Goal: Contribute content

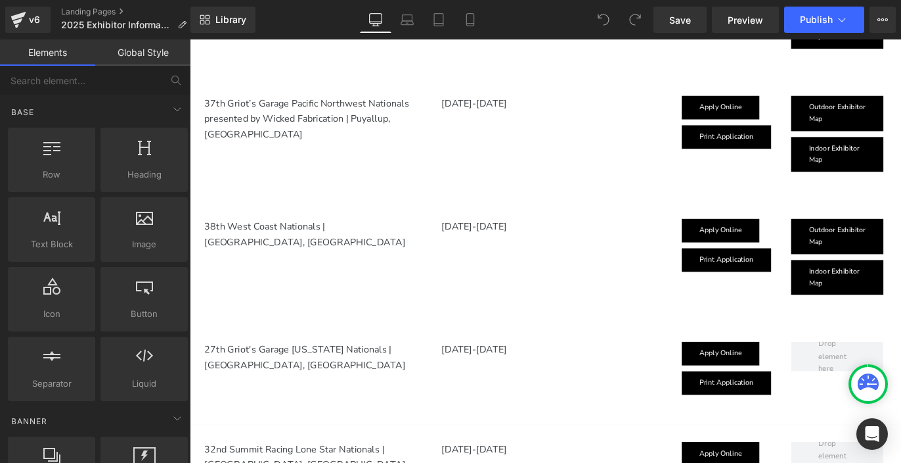
scroll to position [1938, 0]
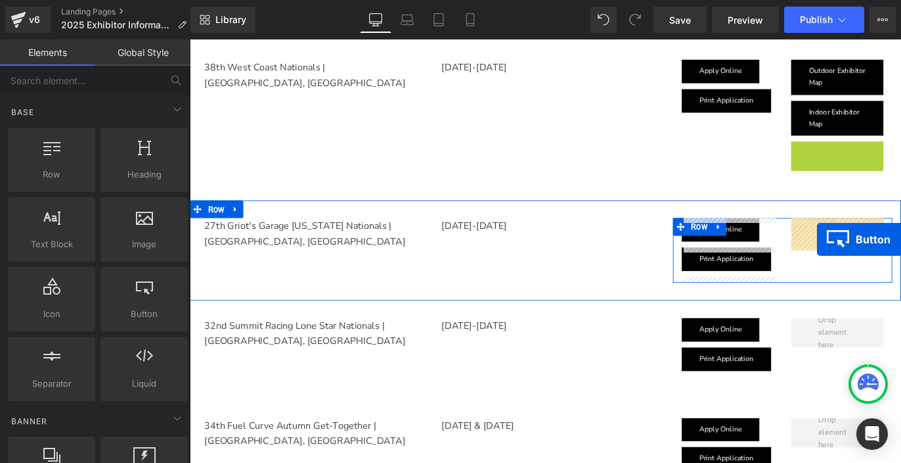
drag, startPoint x: 890, startPoint y: 170, endPoint x: 891, endPoint y: 263, distance: 92.6
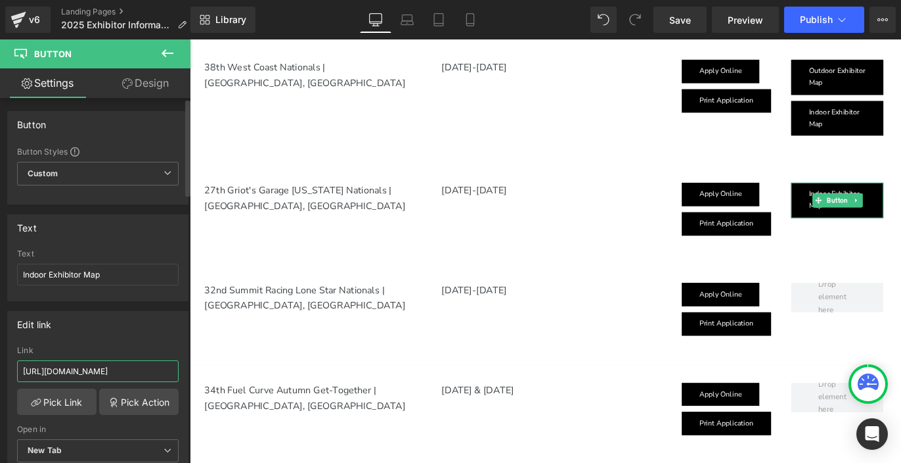
click at [88, 373] on input "[URL][DOMAIN_NAME]" at bounding box center [98, 371] width 162 height 22
paste input "u/5/d/e/2PACX-1vR6weYhDYOfkBVaBeNSfFzMyUOy973c49F-AVSeSagBE4BIjP6QEu7DwuJr4nD6W…"
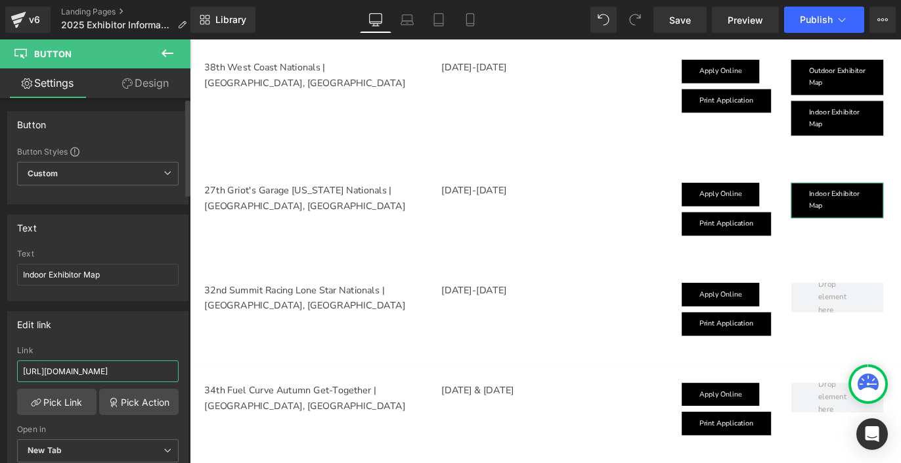
drag, startPoint x: 131, startPoint y: 370, endPoint x: 9, endPoint y: 369, distance: 122.2
click at [7, 367] on div "Edit link [URL][DOMAIN_NAME] Link [URL][DOMAIN_NAME] Pick Link Pick Action Curr…" at bounding box center [97, 396] width 181 height 170
type input "[URL][DOMAIN_NAME]"
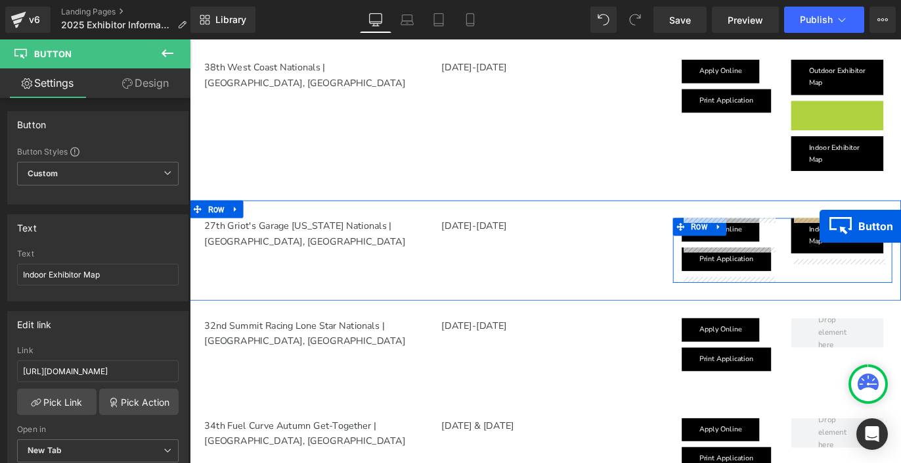
drag, startPoint x: 892, startPoint y: 124, endPoint x: 894, endPoint y: 248, distance: 123.5
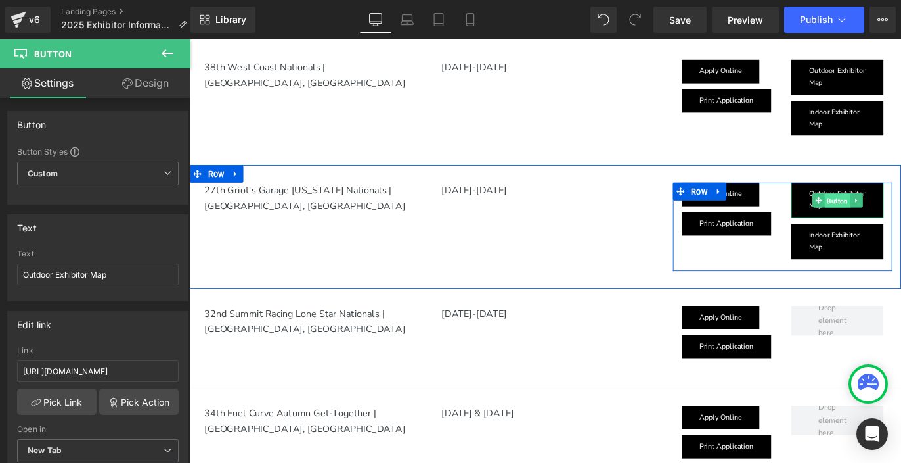
click at [901, 221] on span "Button" at bounding box center [913, 220] width 29 height 16
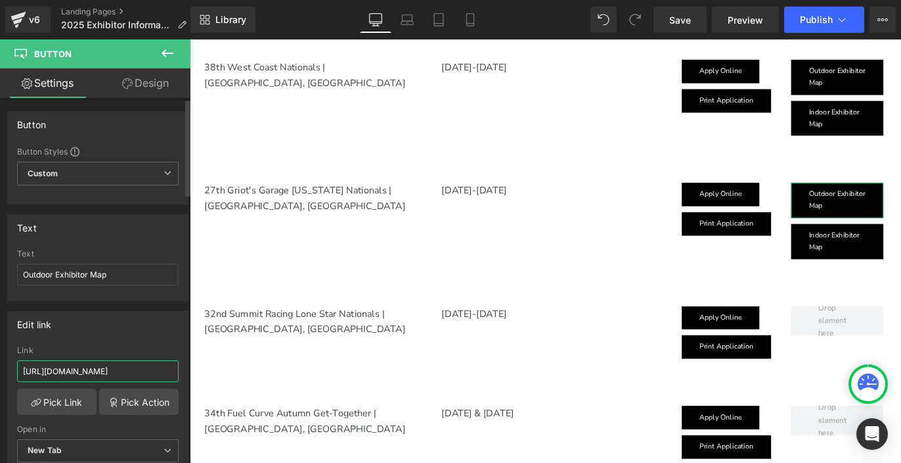
click at [74, 368] on input "[URL][DOMAIN_NAME]" at bounding box center [98, 371] width 162 height 22
paste input "R6weYhDYOfkBVaBeNSfFzMyUOy973c49F-AVSeSagBE4BIjP6QEu7DwuJr4nD6WSUdwHsjFBuk7lmt/…"
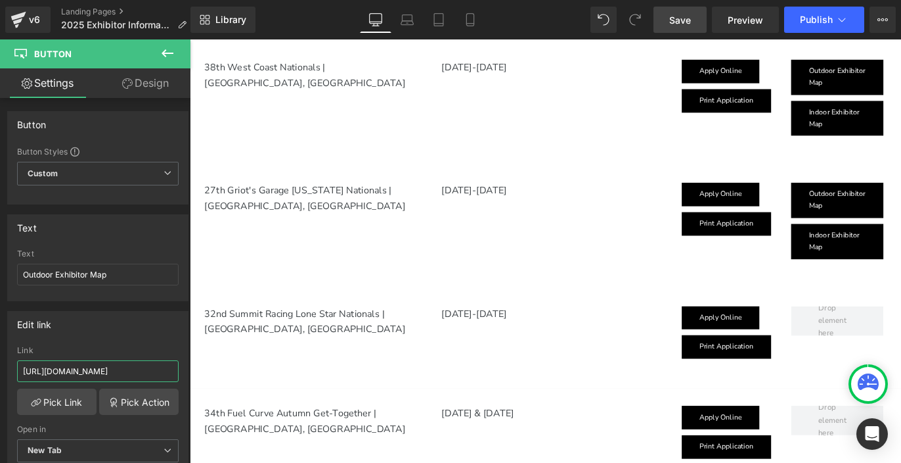
type input "[URL][DOMAIN_NAME]"
click at [682, 20] on span "Save" at bounding box center [680, 20] width 22 height 14
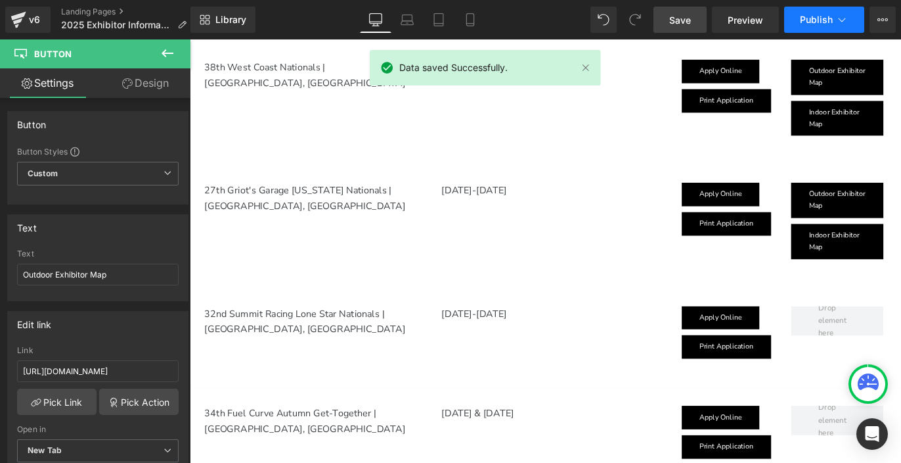
click at [808, 26] on button "Publish" at bounding box center [824, 20] width 80 height 26
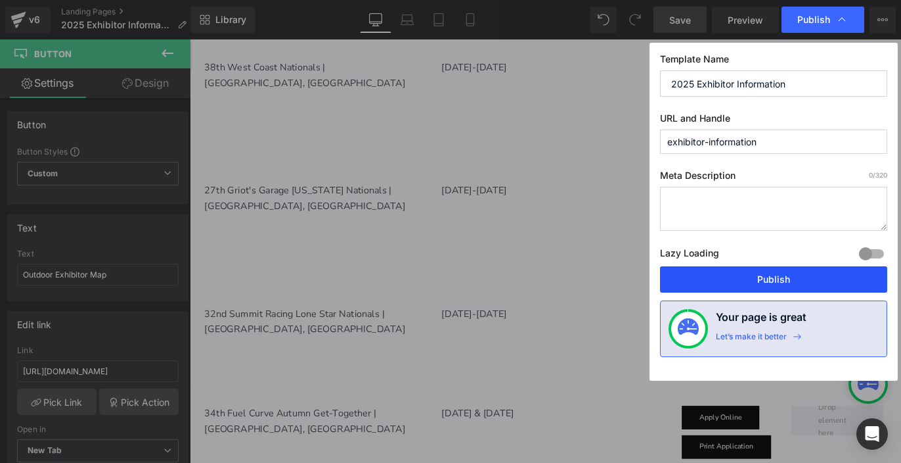
click at [0, 0] on button "Publish" at bounding box center [0, 0] width 0 height 0
